Goal: Task Accomplishment & Management: Use online tool/utility

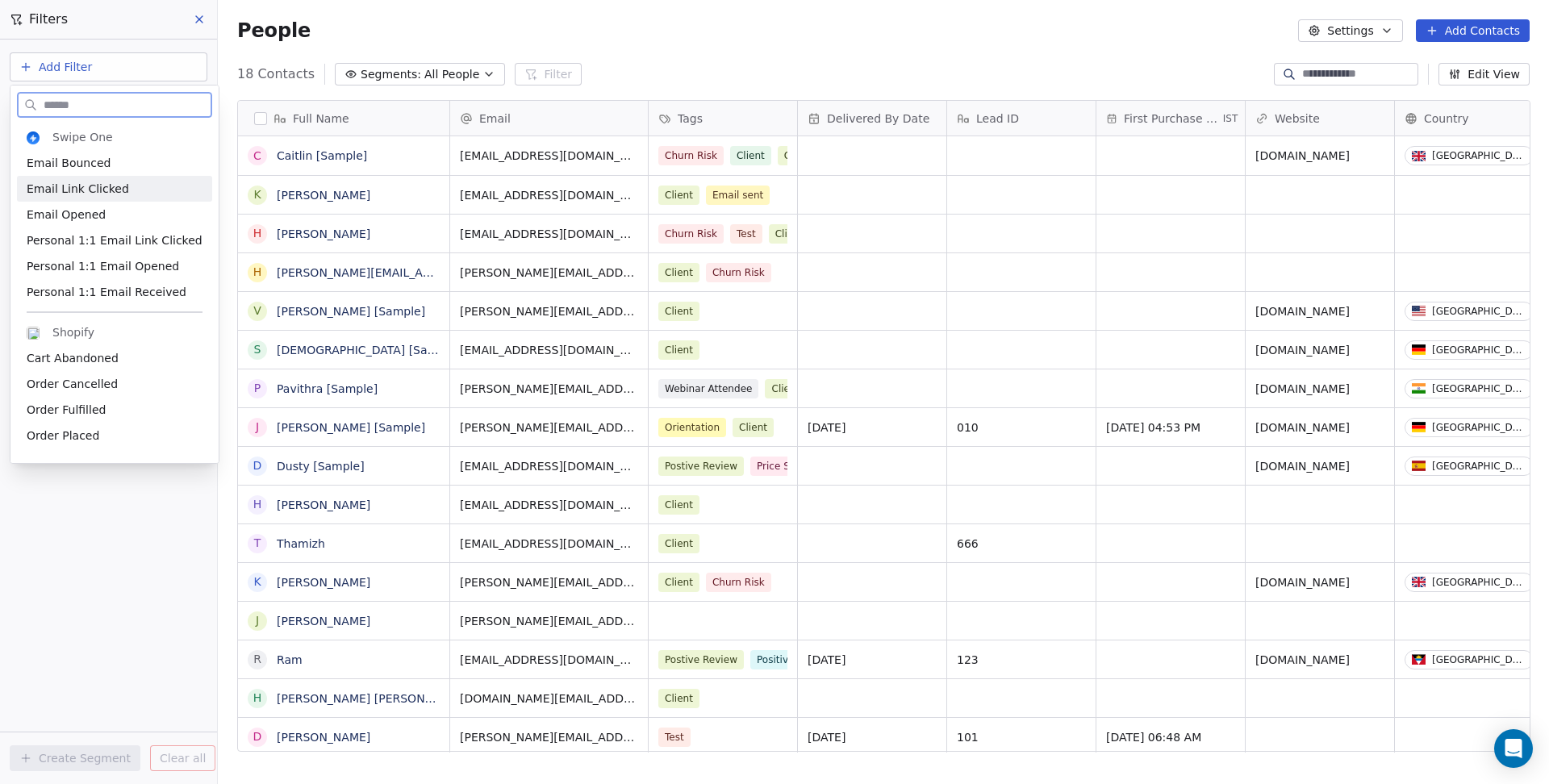
click at [84, 196] on span "Email Link Clicked" at bounding box center [78, 188] width 102 height 16
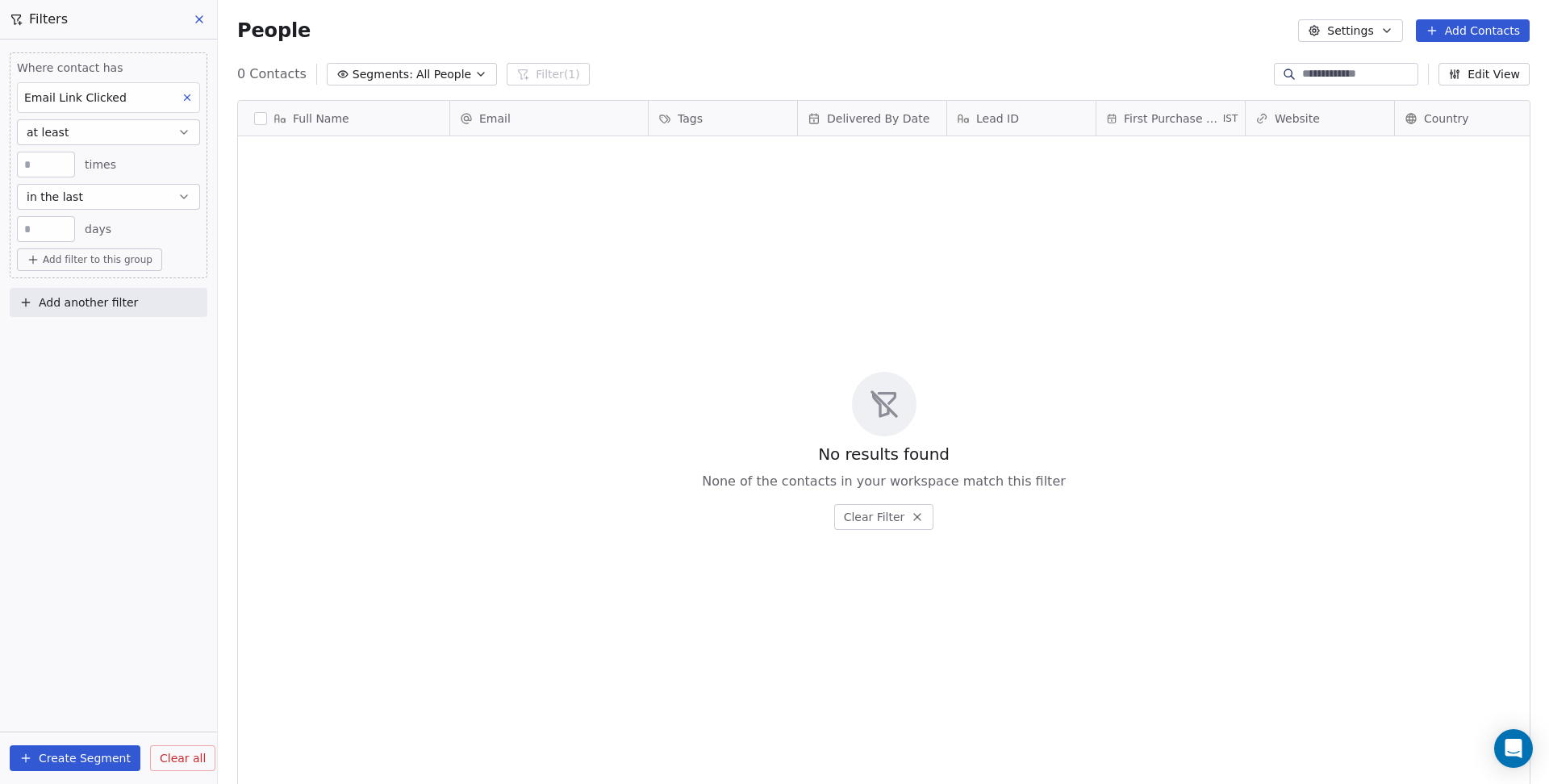
scroll to position [689, 1330]
click at [92, 137] on button "at least" at bounding box center [108, 132] width 184 height 26
click at [103, 190] on button "in the last" at bounding box center [108, 196] width 184 height 26
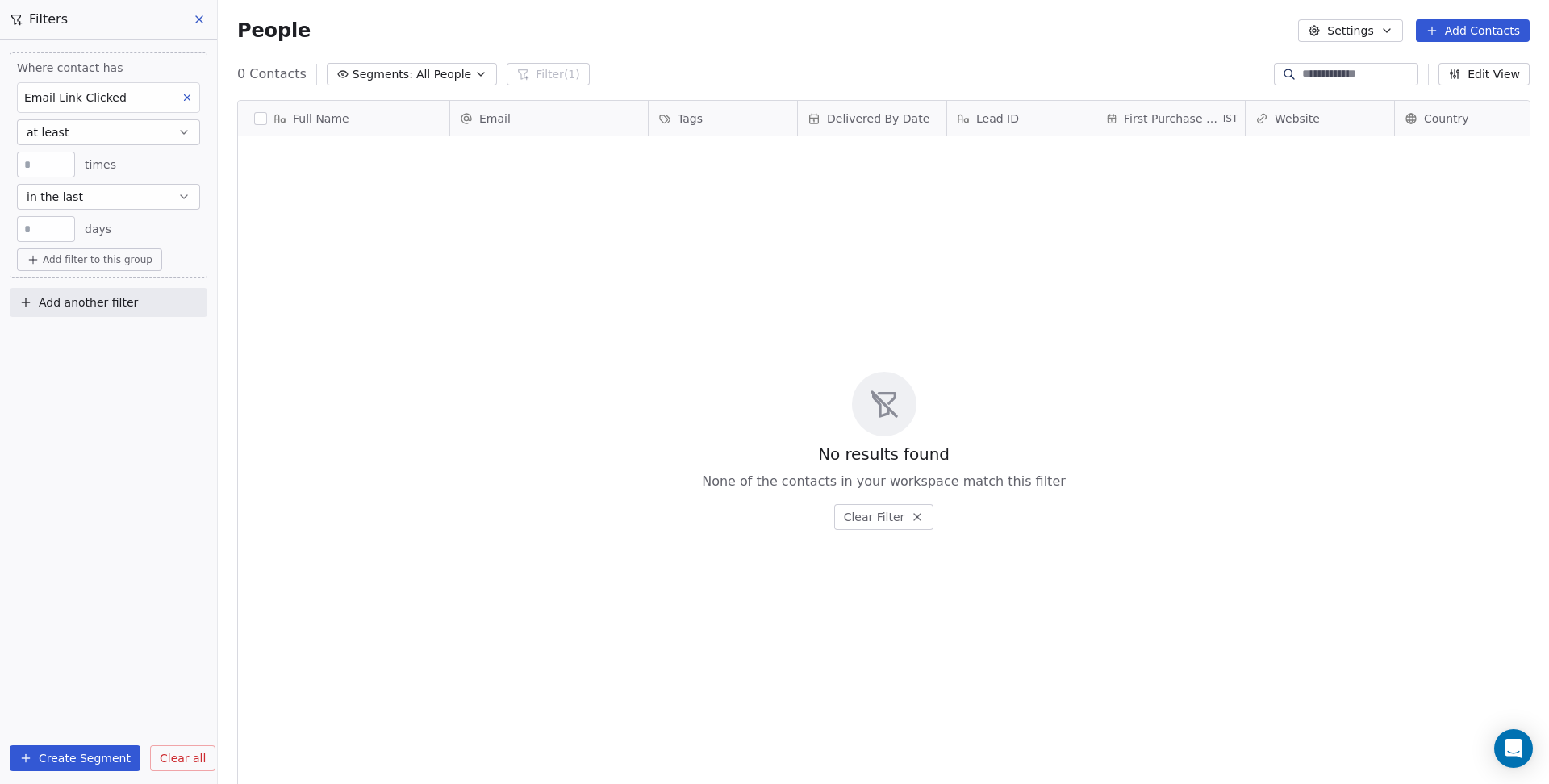
click at [80, 300] on span "Add another filter" at bounding box center [87, 302] width 99 height 17
click at [88, 364] on span "Contact activity" at bounding box center [71, 367] width 89 height 17
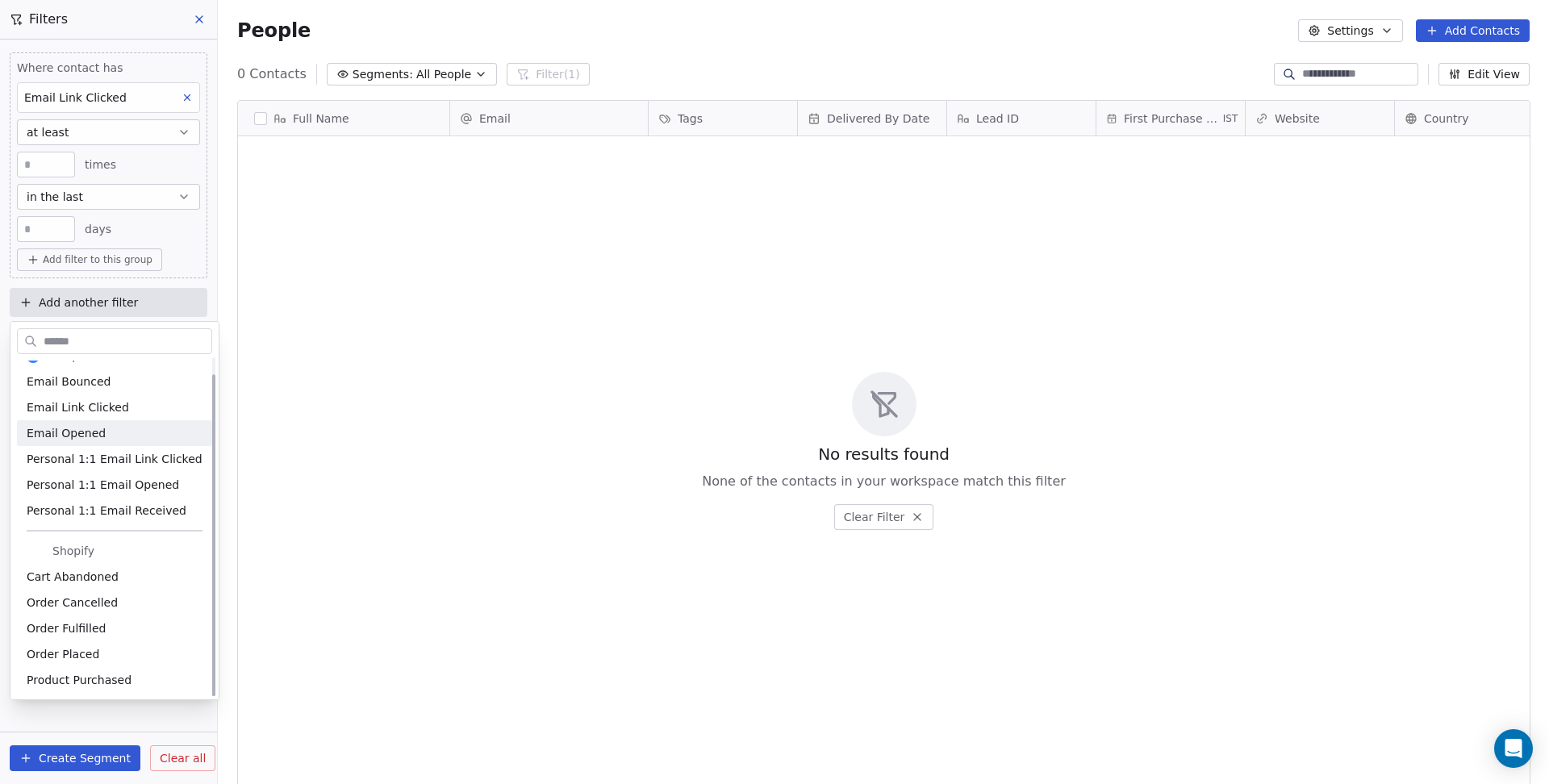
scroll to position [18, 0]
click at [269, 675] on html "D ACME INC Contacts People Marketing Workflows Campaigns Sales Pipelines Sequen…" at bounding box center [774, 392] width 1549 height 784
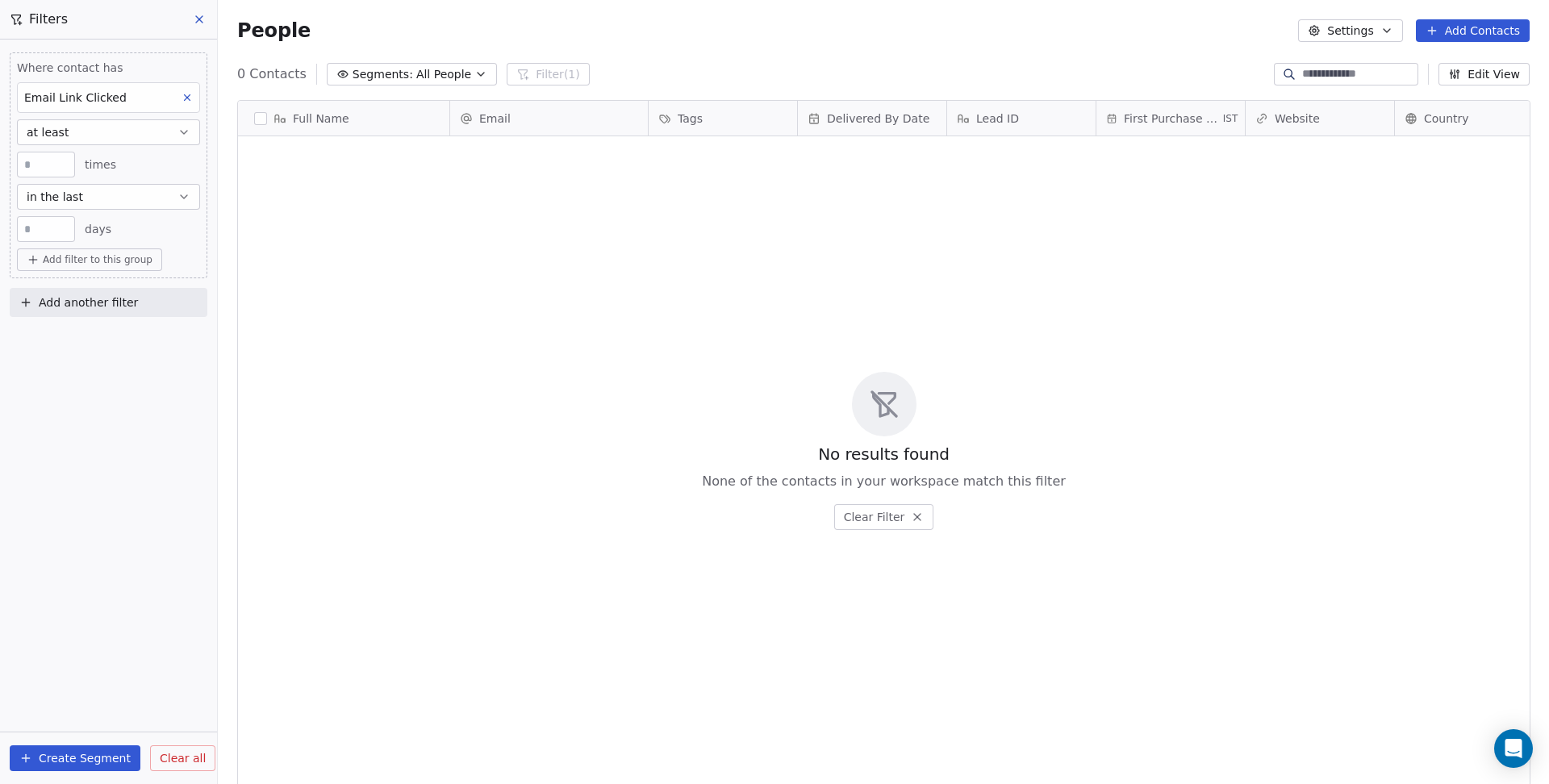
click at [201, 11] on button at bounding box center [199, 19] width 25 height 23
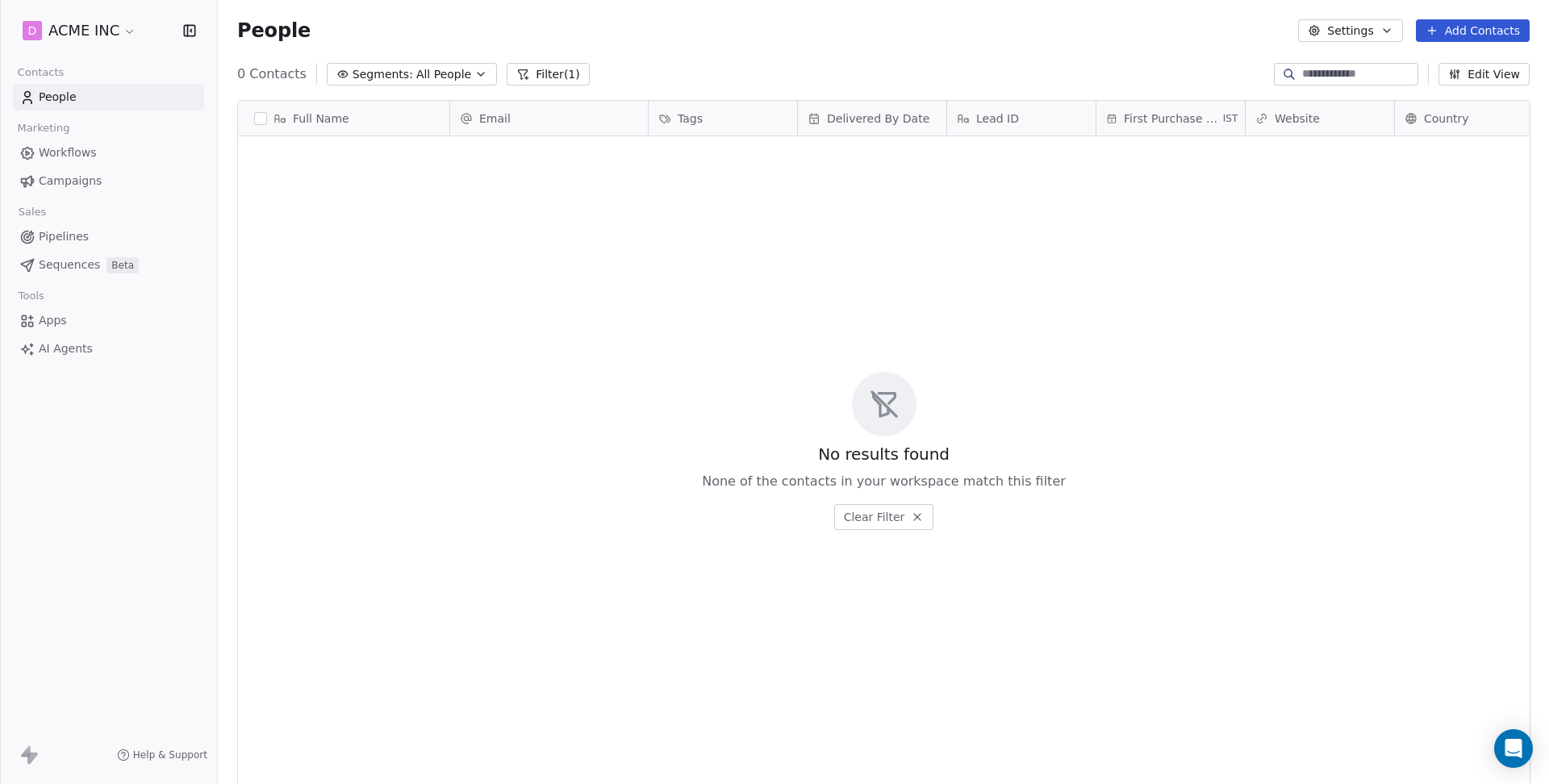
click at [59, 175] on span "Campaigns" at bounding box center [70, 181] width 63 height 17
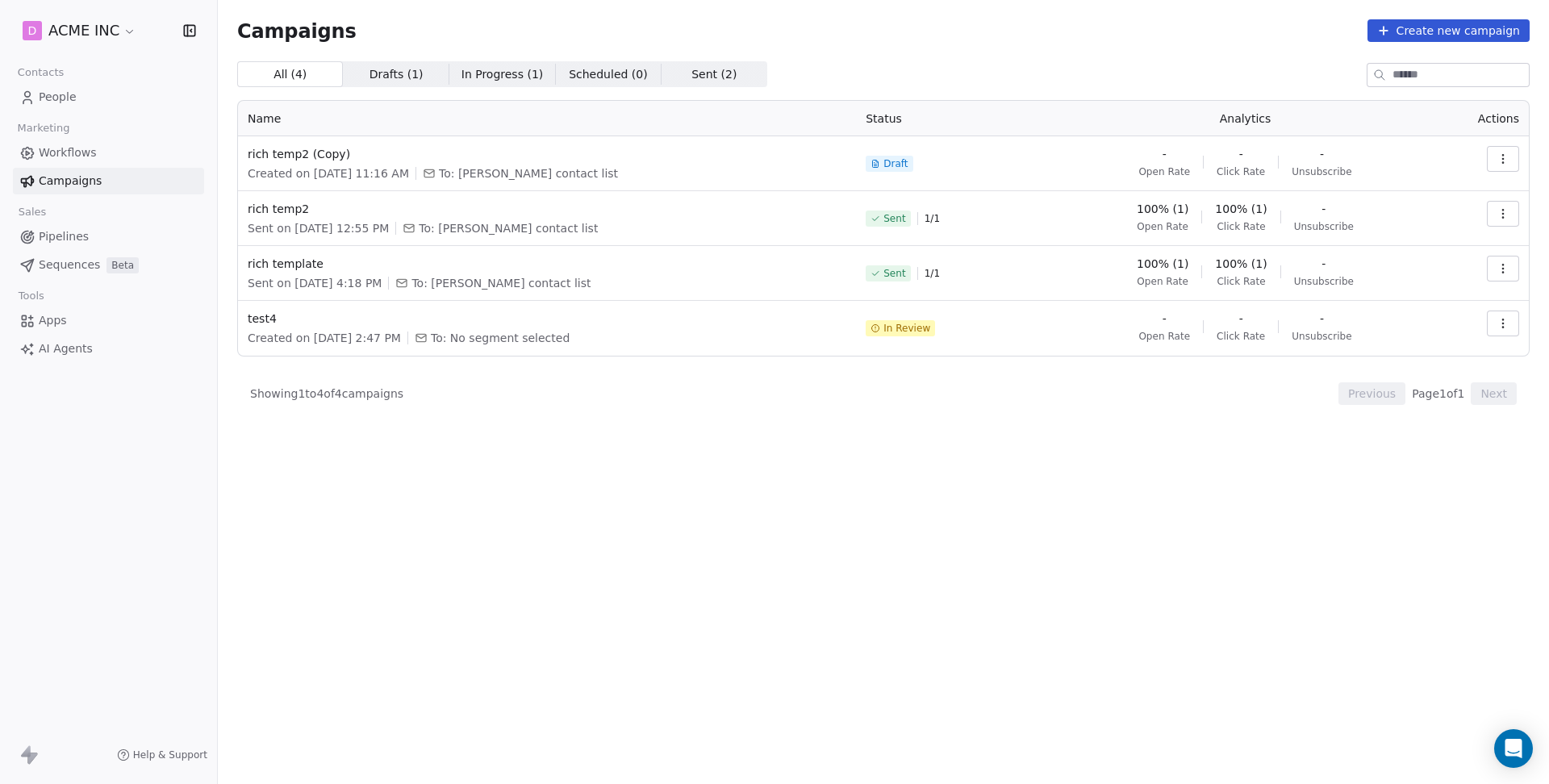
click at [1500, 221] on button "button" at bounding box center [1502, 214] width 32 height 26
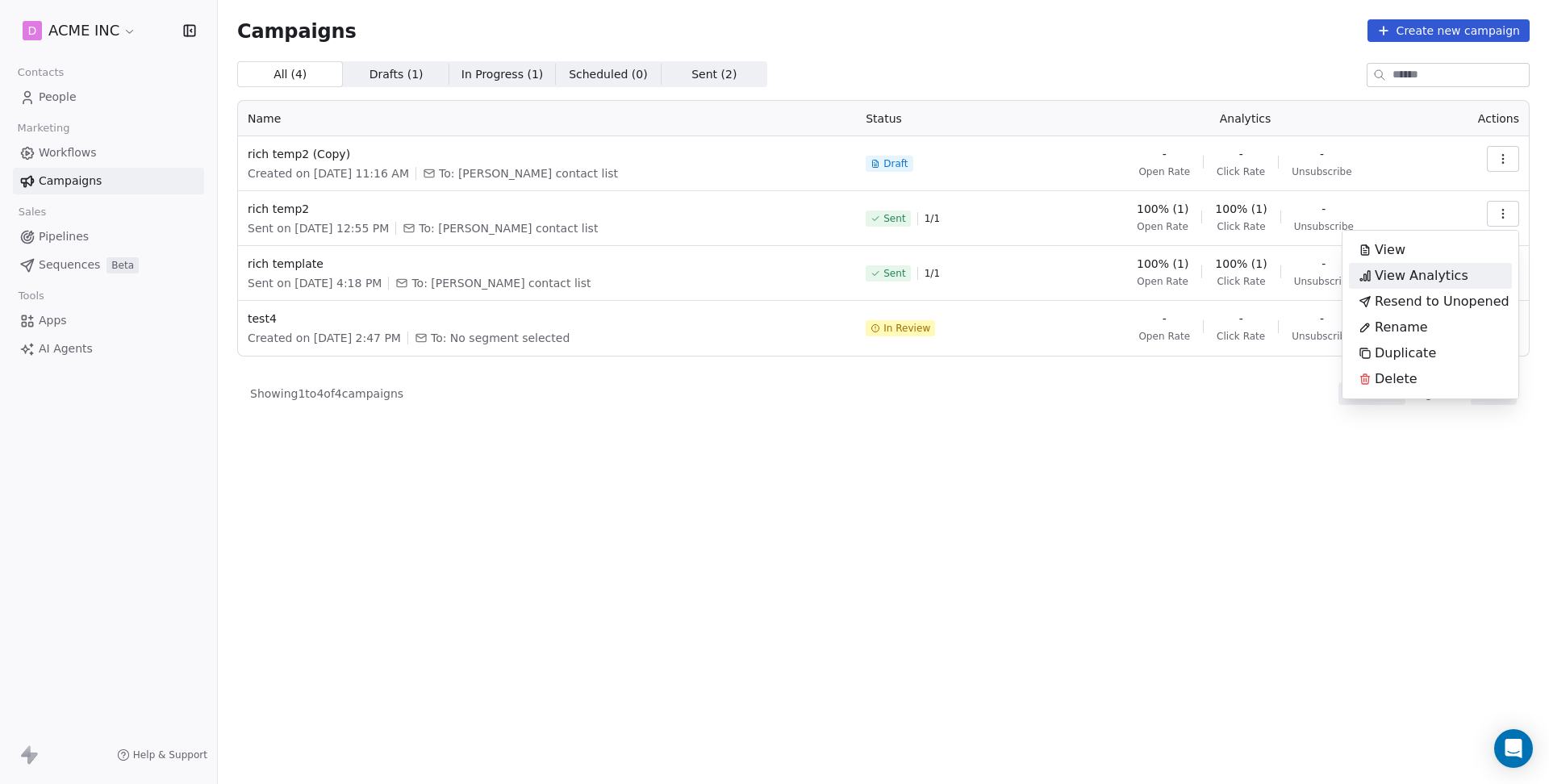
click at [1467, 268] on div "View Analytics" at bounding box center [1413, 276] width 129 height 26
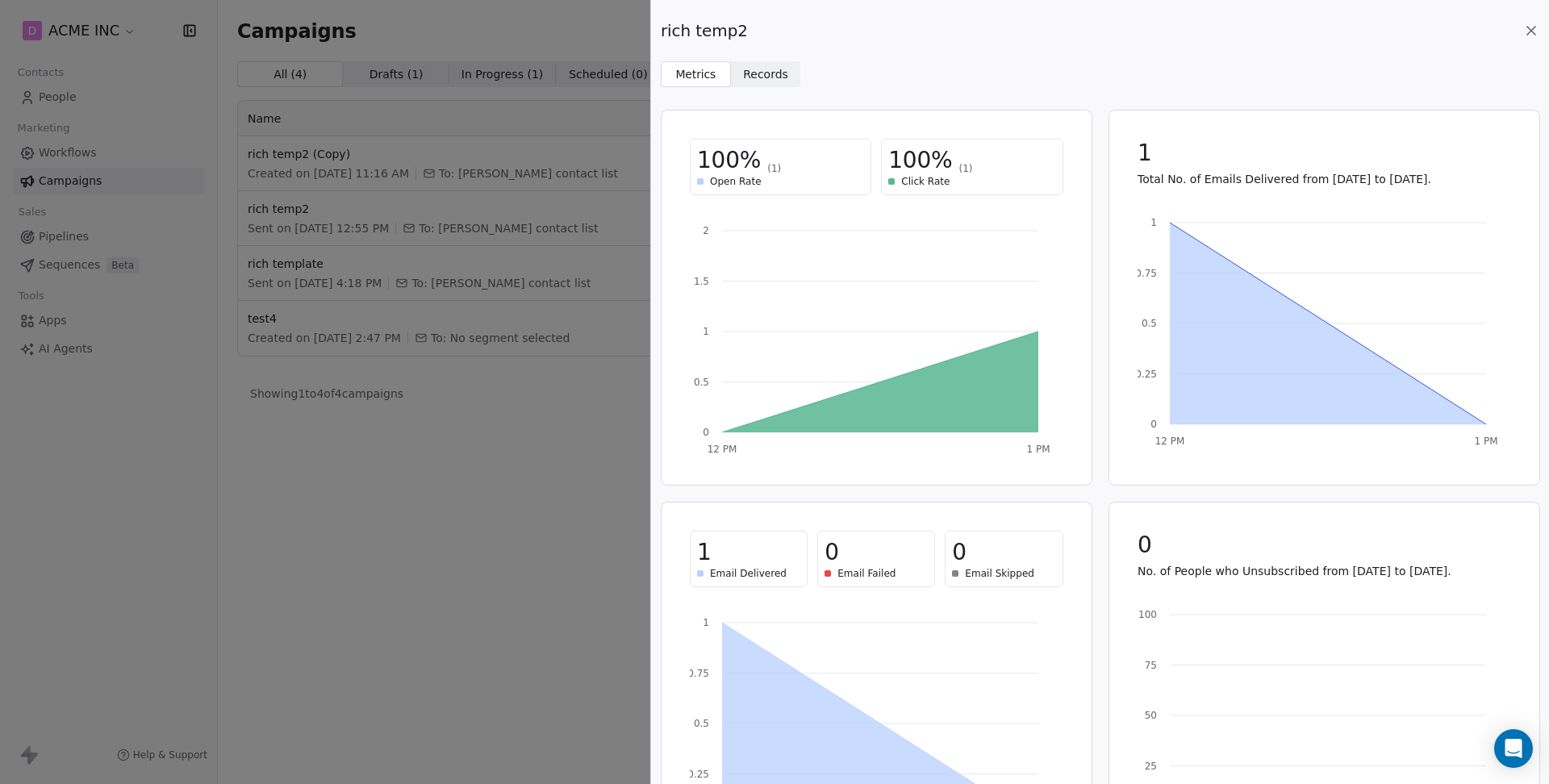
click at [637, 43] on div "rich temp2 Metrics Metrics Records Records 100% (1) Open Rate 100% (1) Click Ra…" at bounding box center [774, 392] width 1549 height 784
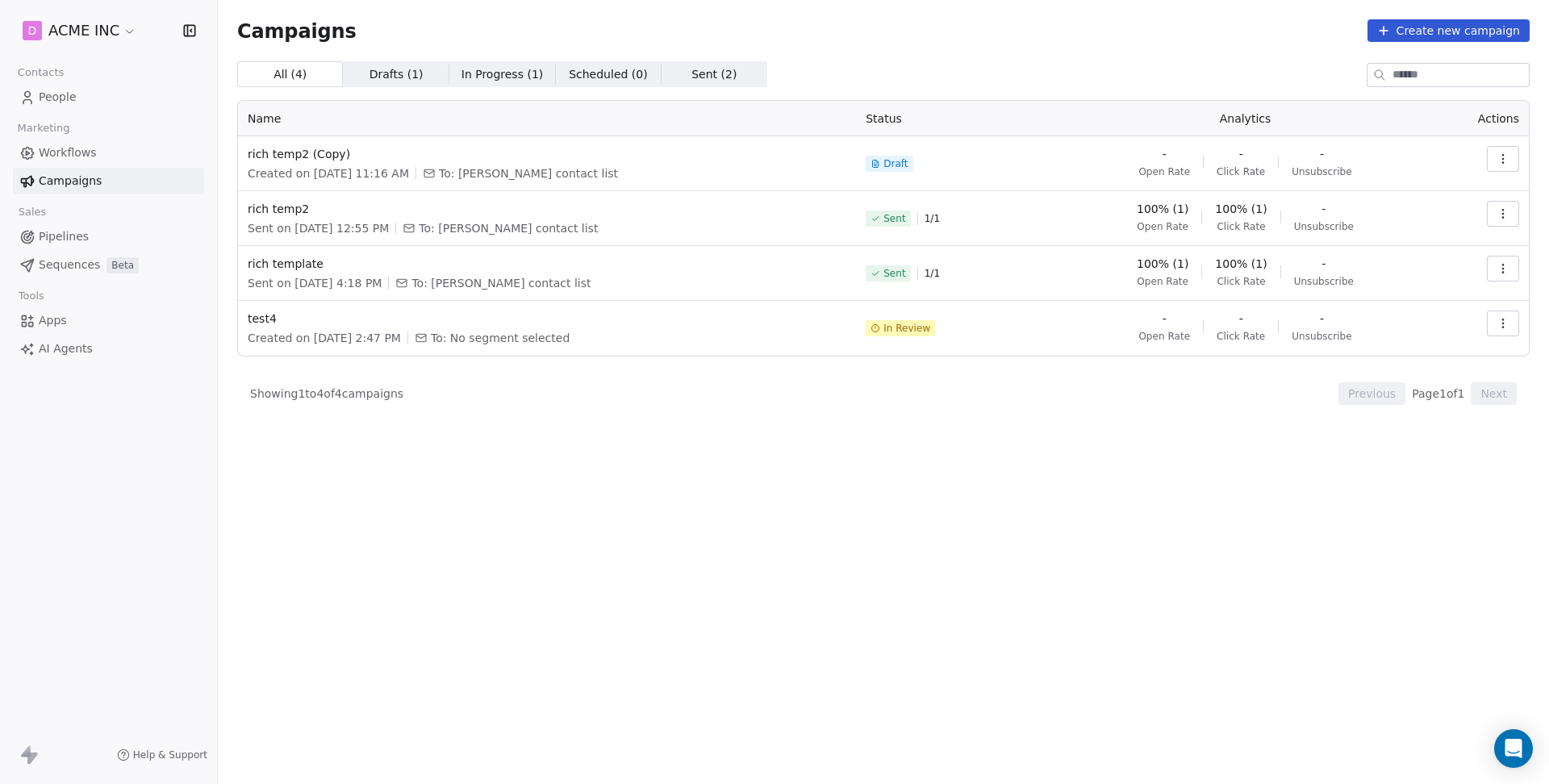
click at [69, 340] on span "AI Agents" at bounding box center [65, 348] width 54 height 17
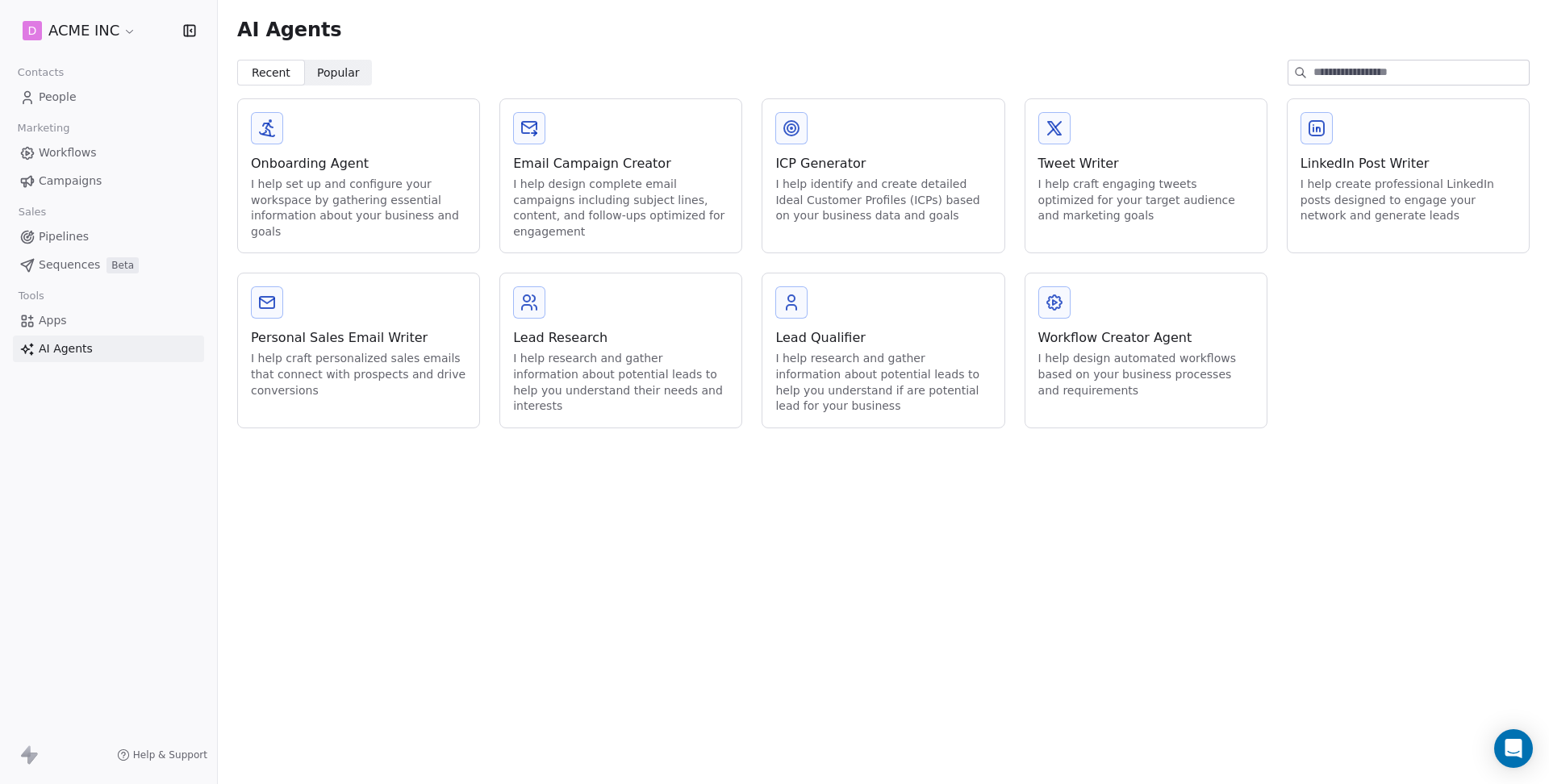
click at [1088, 351] on div "I help design automated workflows based on your business processes and requirem…" at bounding box center [1146, 374] width 215 height 47
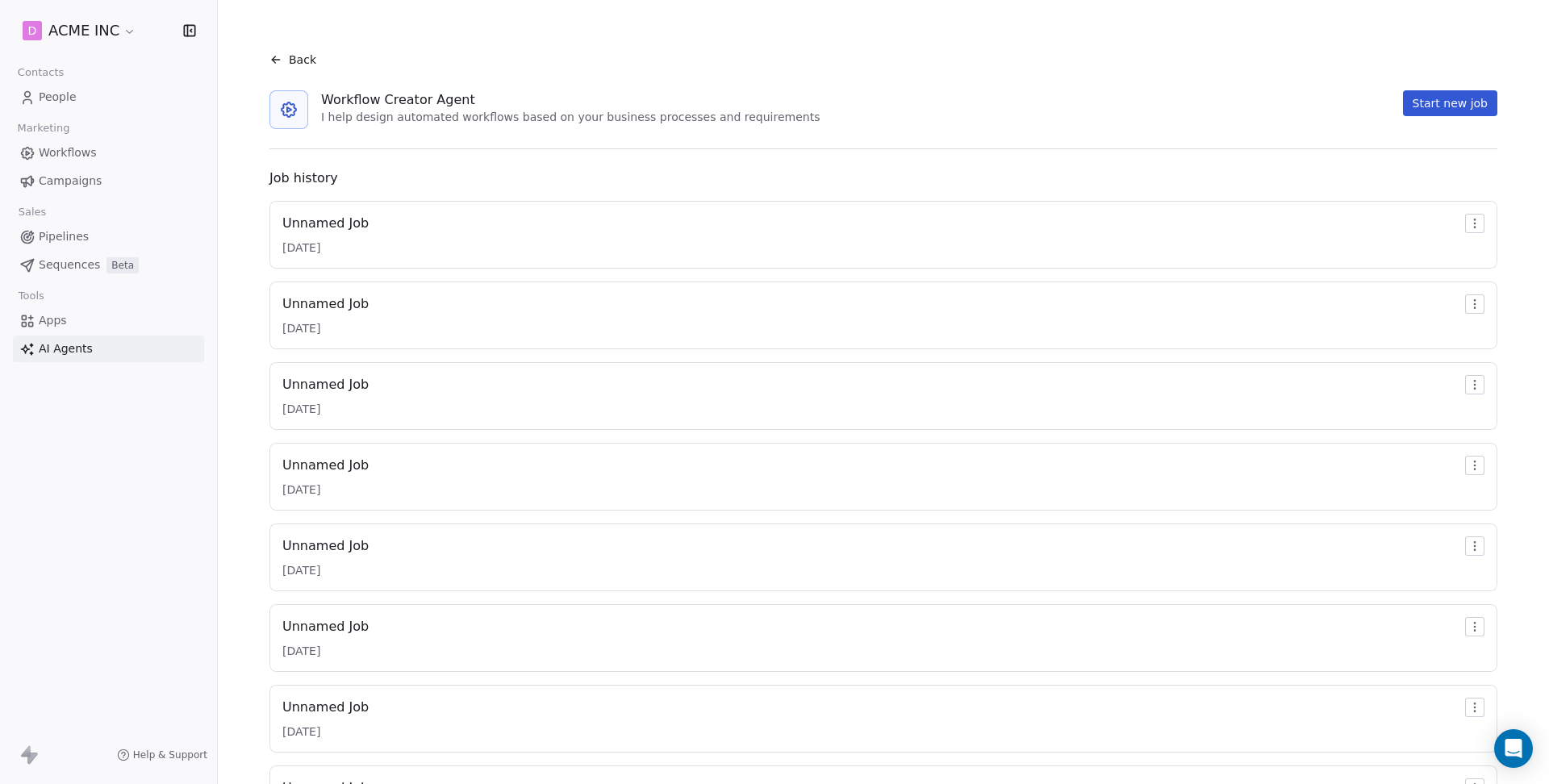
click at [1455, 106] on button "Start new job" at bounding box center [1450, 103] width 94 height 26
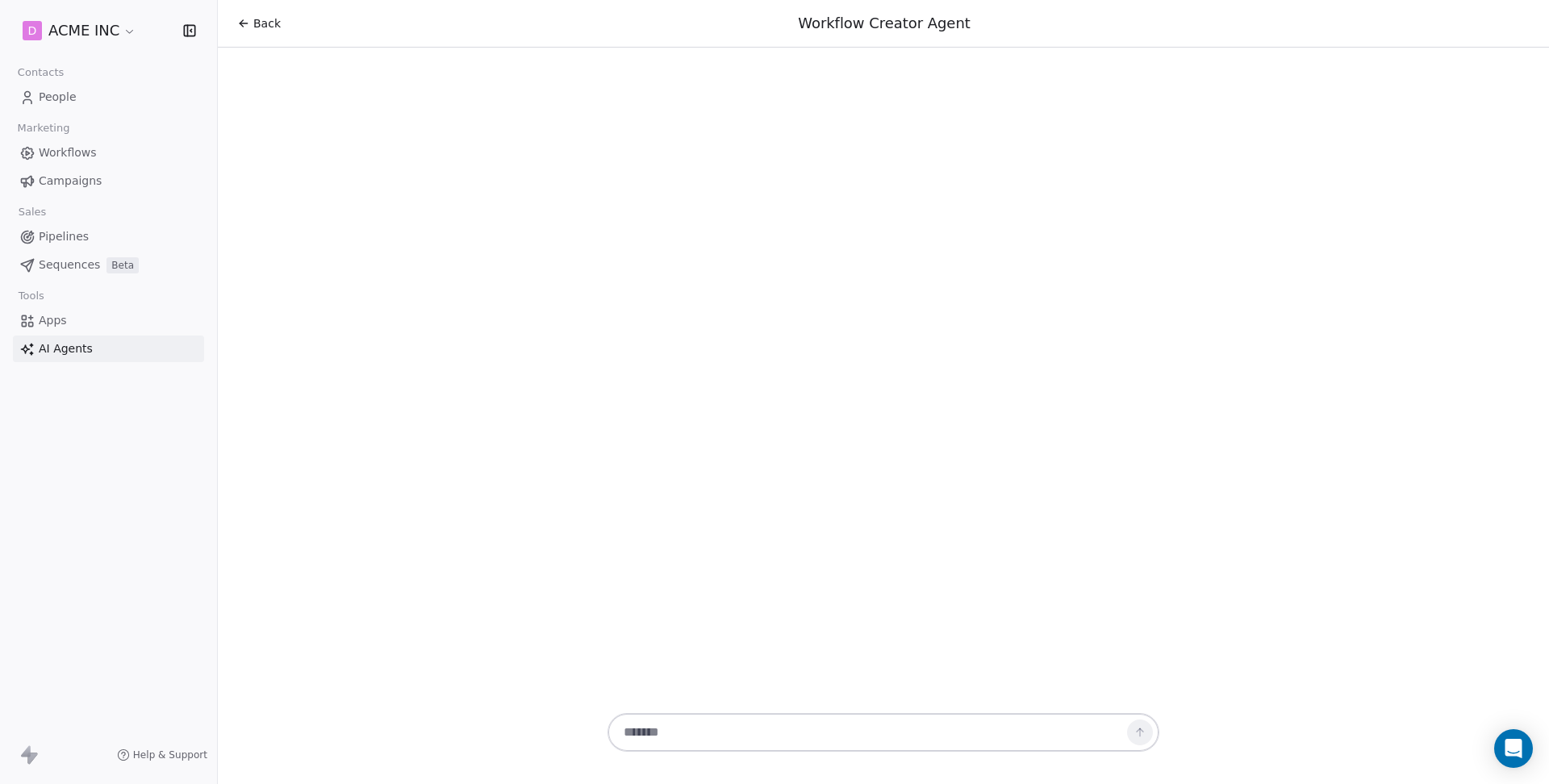
click at [691, 736] on textarea at bounding box center [867, 731] width 505 height 30
paste textarea "**********"
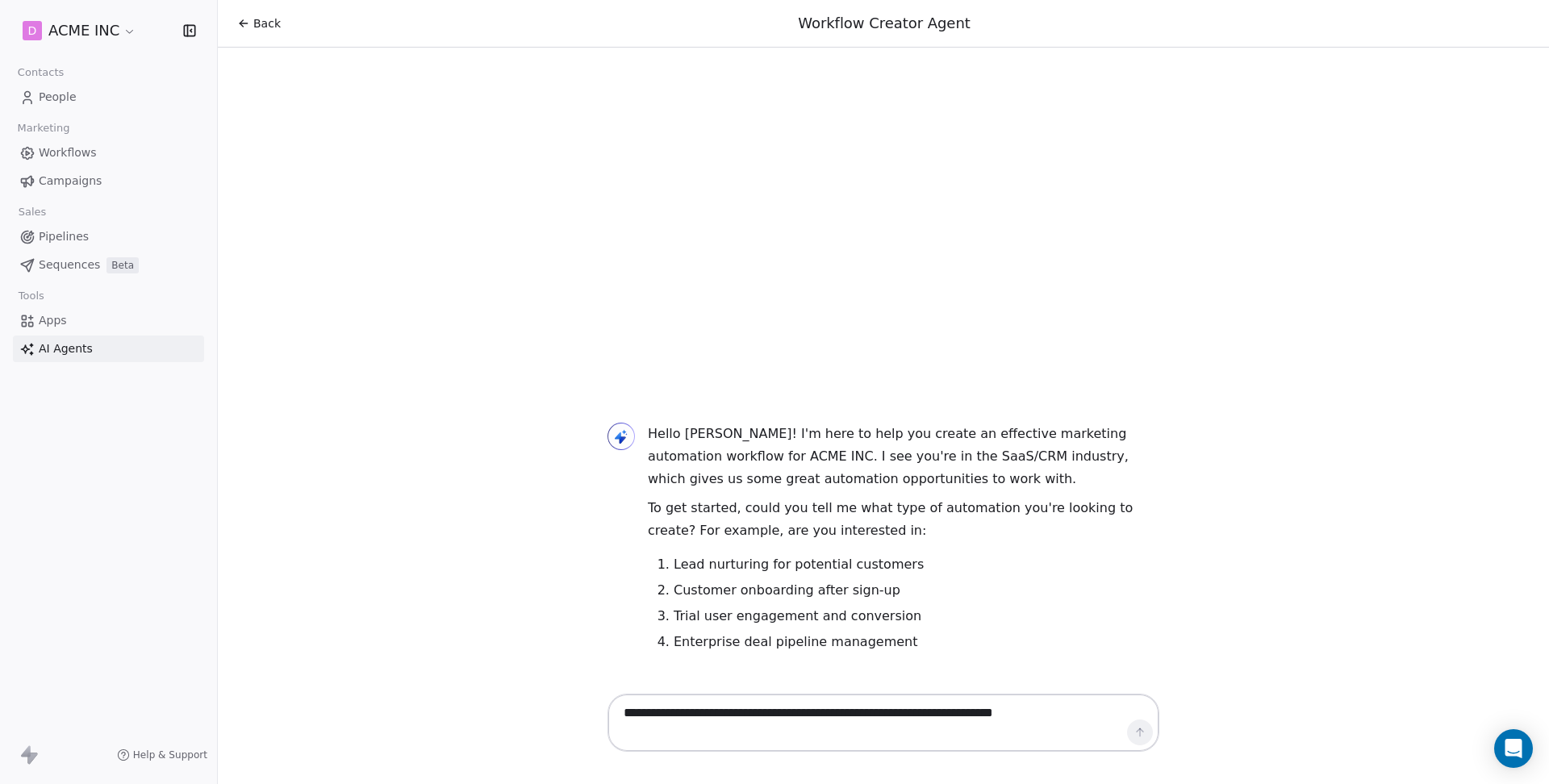
click at [1083, 716] on textarea "**********" at bounding box center [867, 722] width 505 height 50
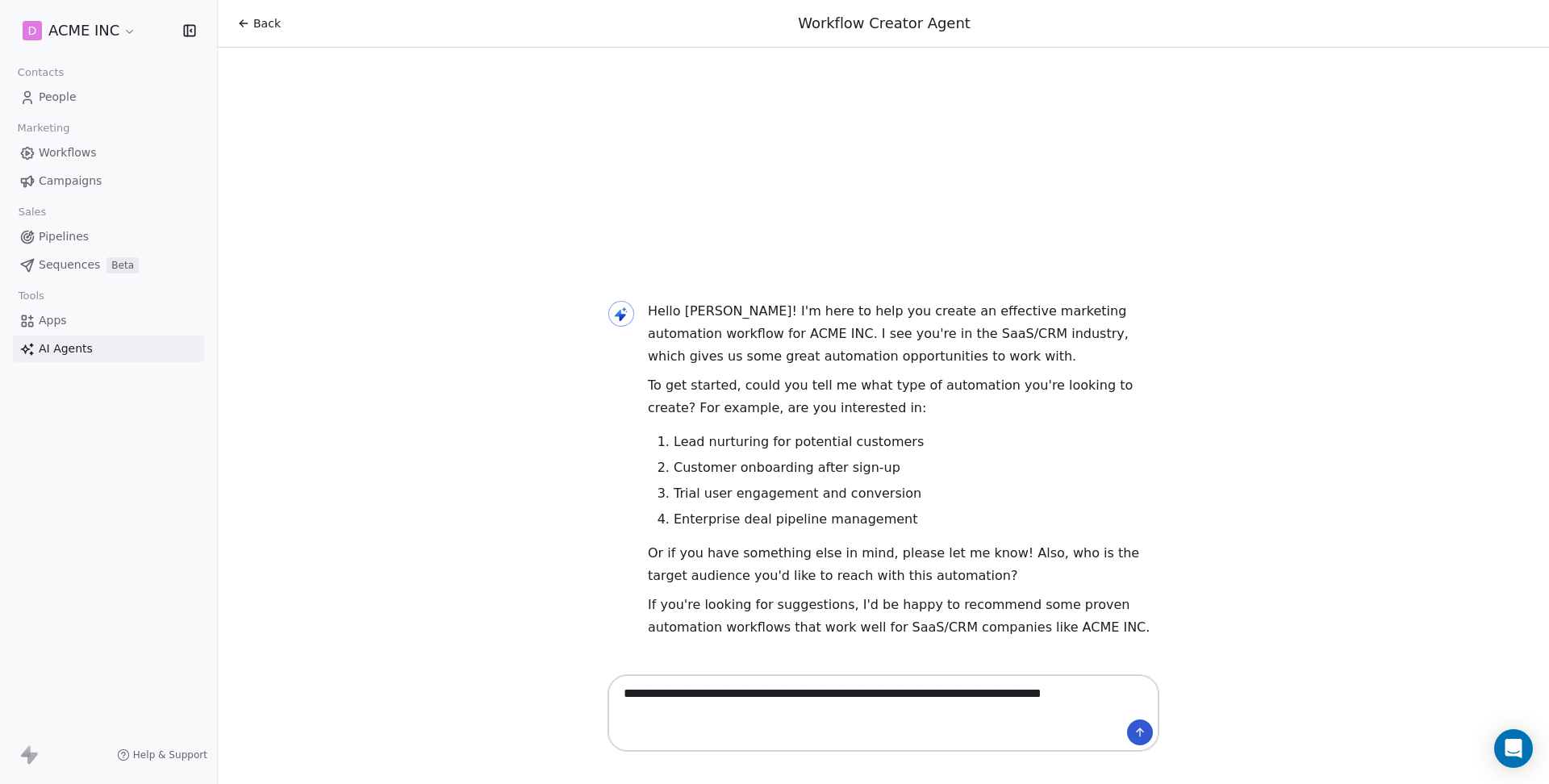
type textarea "**********"
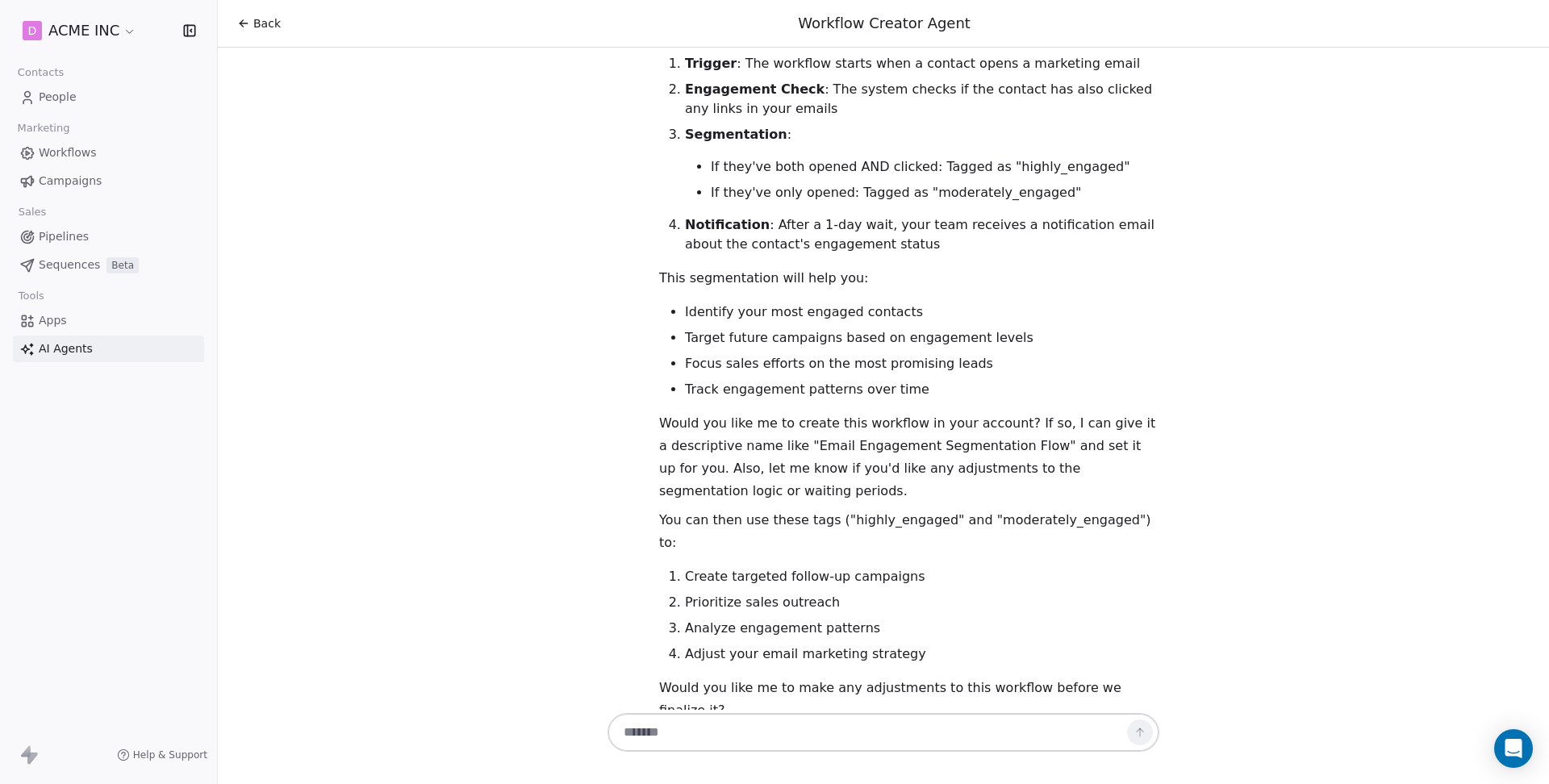
scroll to position [1960, 0]
click at [847, 724] on textarea at bounding box center [867, 731] width 505 height 30
type textarea "**"
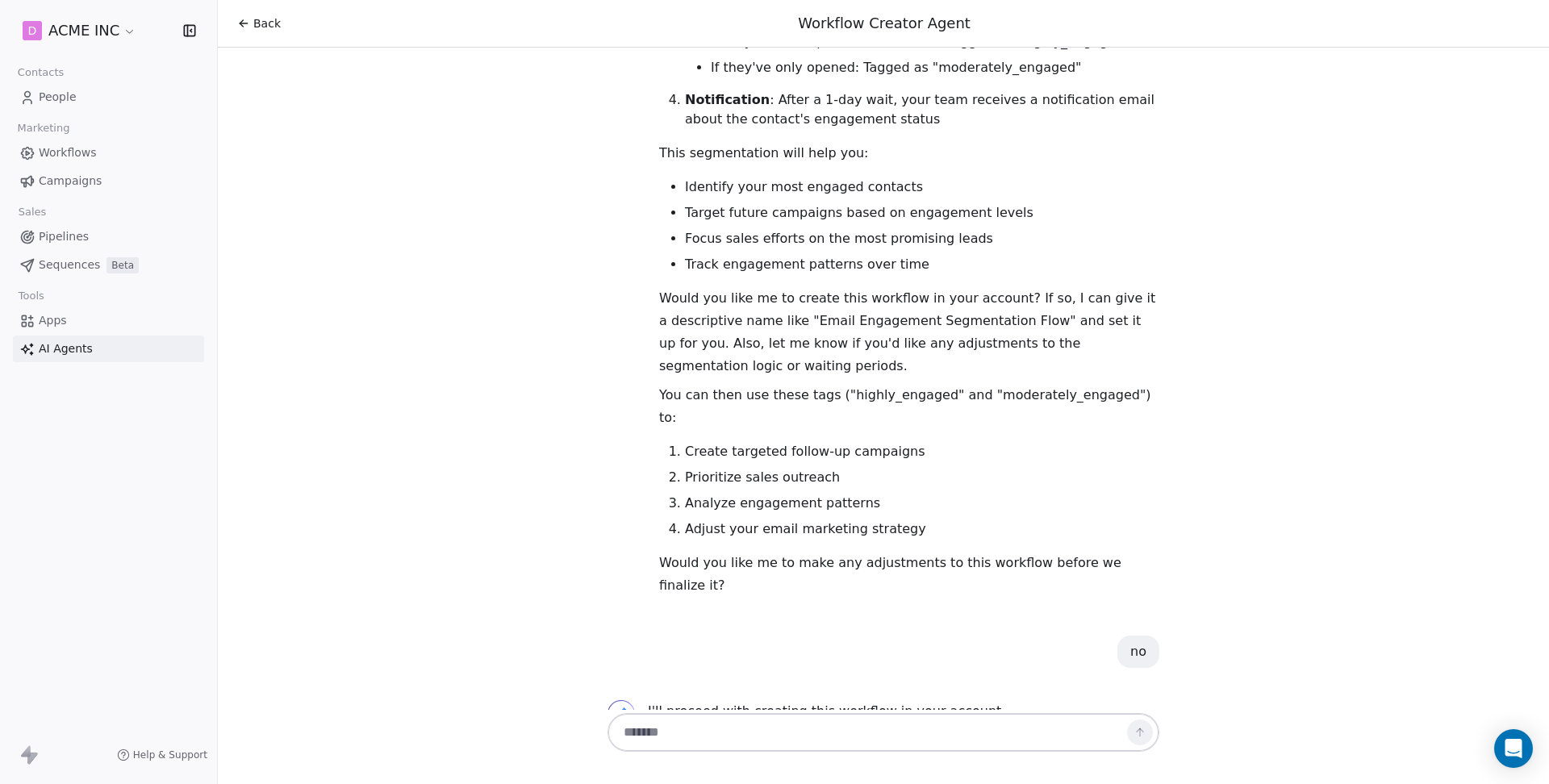
scroll to position [2174, 0]
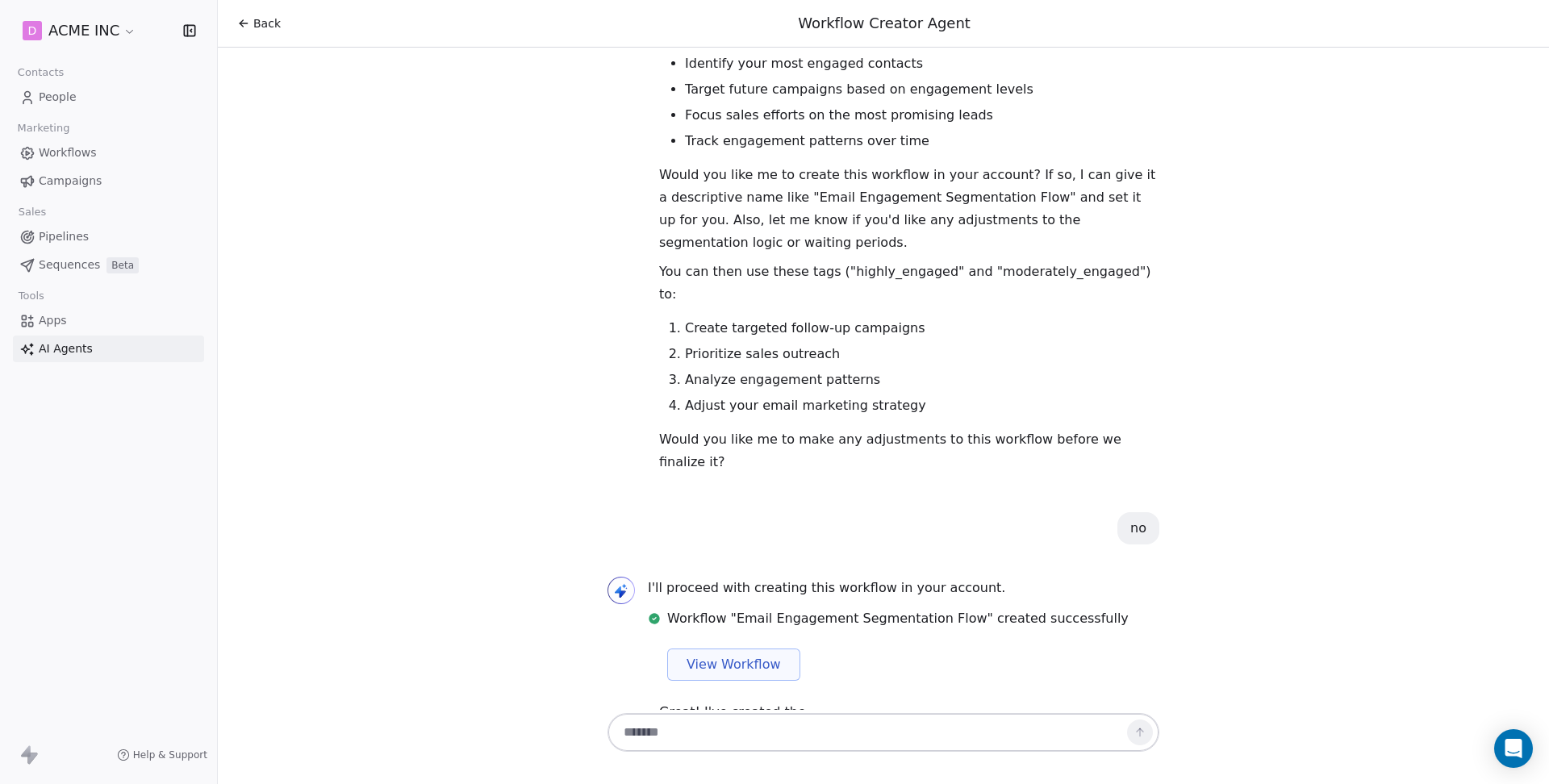
click at [744, 701] on p "Great! I've created the" at bounding box center [732, 711] width 147 height 23
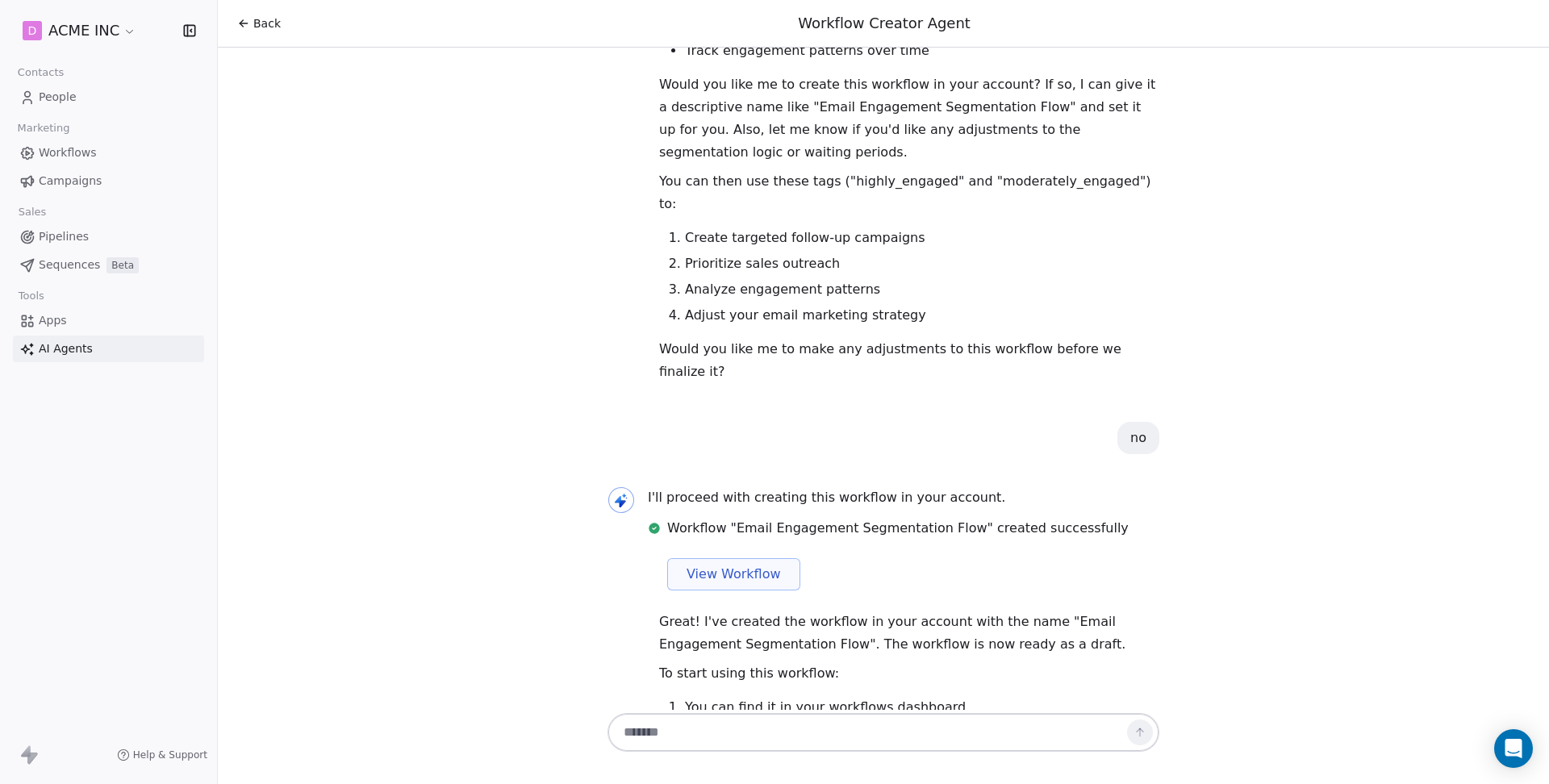
scroll to position [2380, 0]
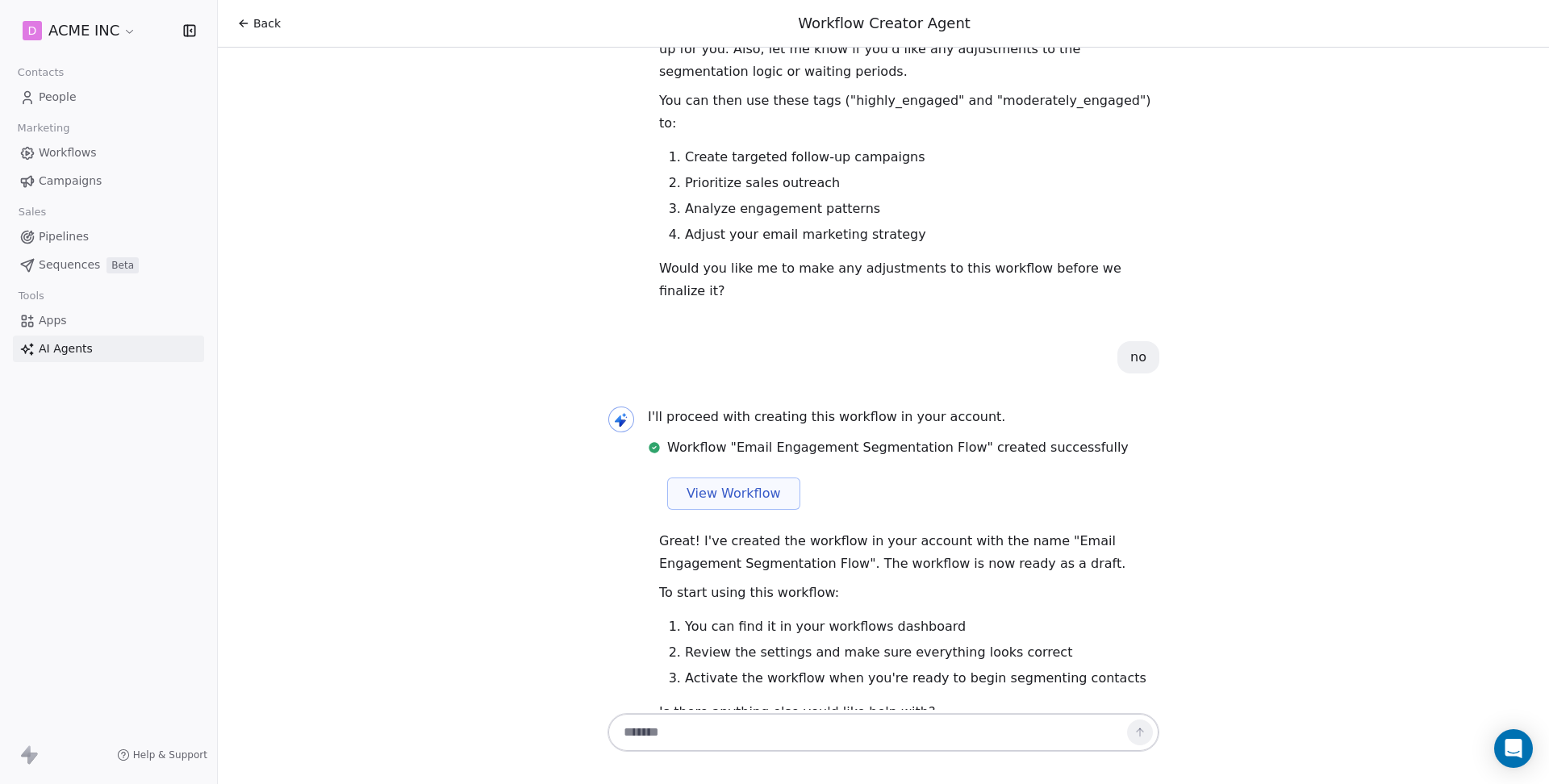
click at [727, 484] on span "View Workflow" at bounding box center [733, 494] width 94 height 20
